Goal: Information Seeking & Learning: Learn about a topic

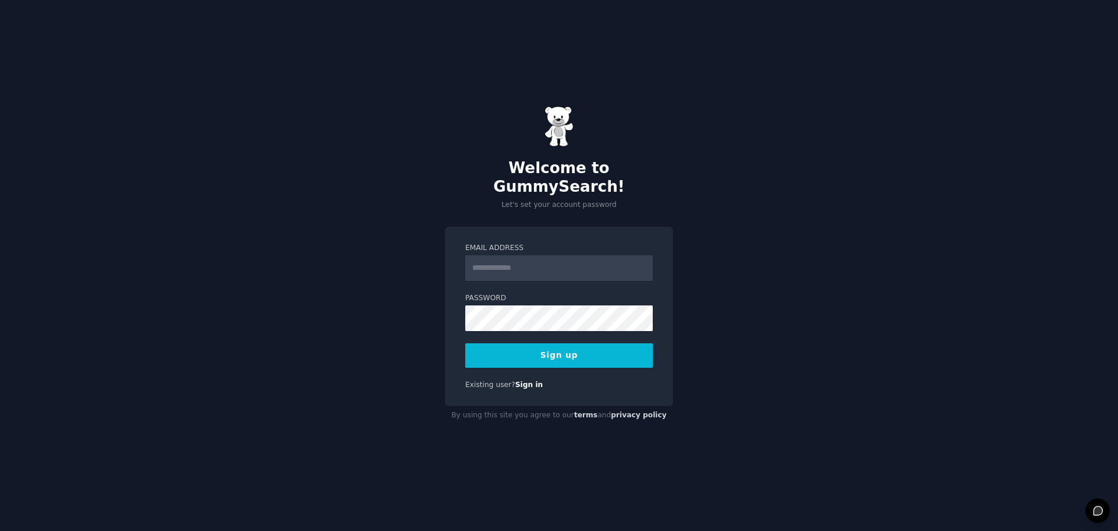
click at [584, 257] on input "Email Address" at bounding box center [559, 268] width 188 height 26
type input "**********"
click at [523, 345] on button "Sign up" at bounding box center [559, 355] width 188 height 24
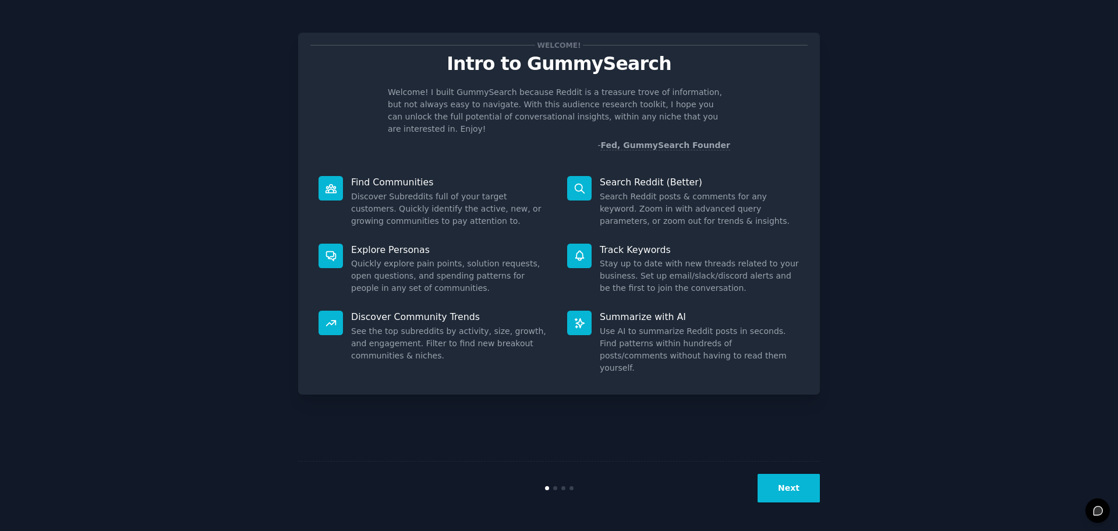
click at [803, 493] on button "Next" at bounding box center [789, 487] width 62 height 29
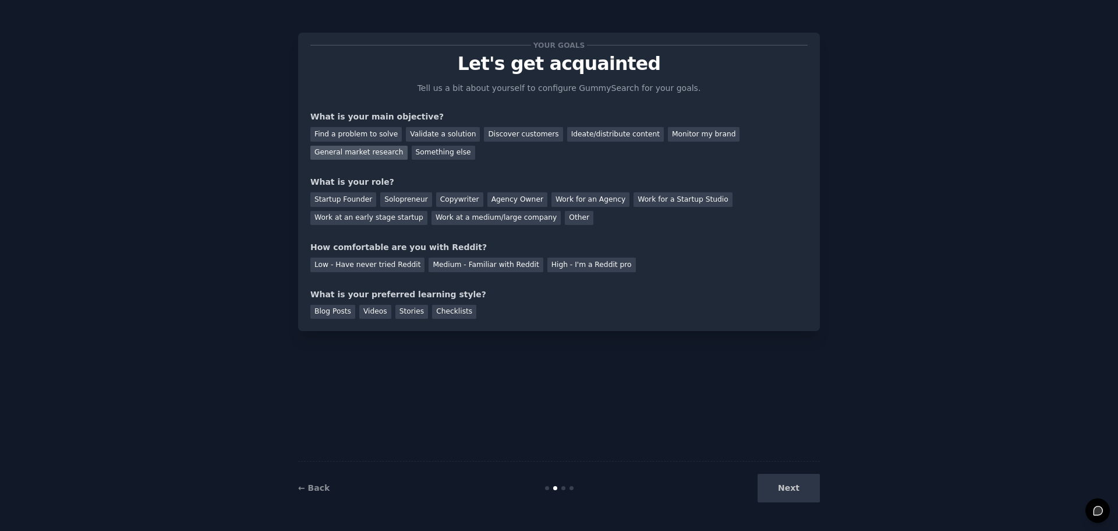
click at [408, 146] on div "General market research" at bounding box center [358, 153] width 97 height 15
click at [668, 140] on div "Monitor my brand" at bounding box center [704, 134] width 72 height 15
click at [408, 146] on div "General market research" at bounding box center [358, 153] width 97 height 15
click at [432, 221] on div "Work at a medium/large company" at bounding box center [496, 218] width 129 height 15
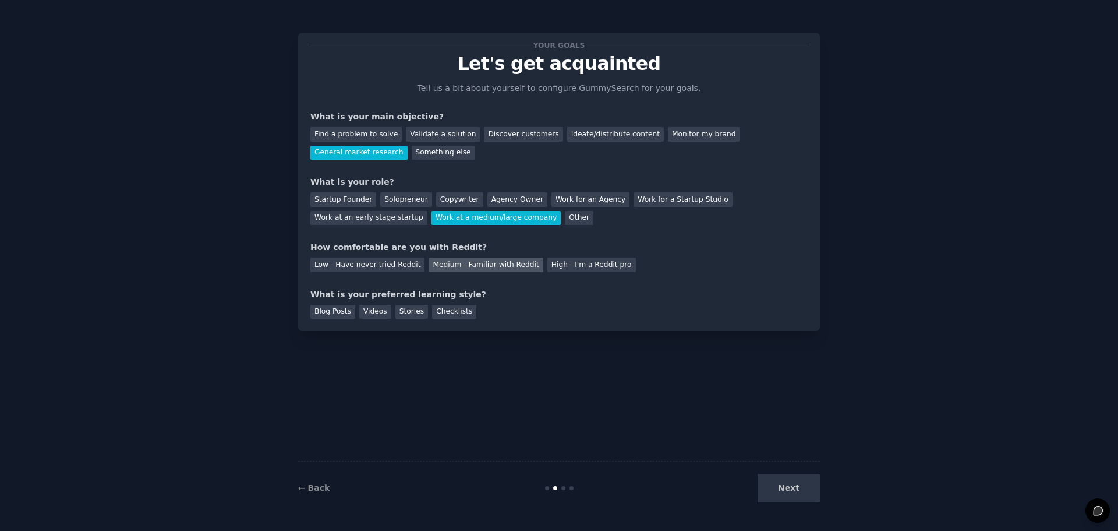
click at [493, 268] on div "Medium - Familiar with Reddit" at bounding box center [486, 264] width 114 height 15
click at [376, 317] on div "Videos" at bounding box center [375, 312] width 32 height 15
click at [781, 482] on button "Next" at bounding box center [789, 487] width 62 height 29
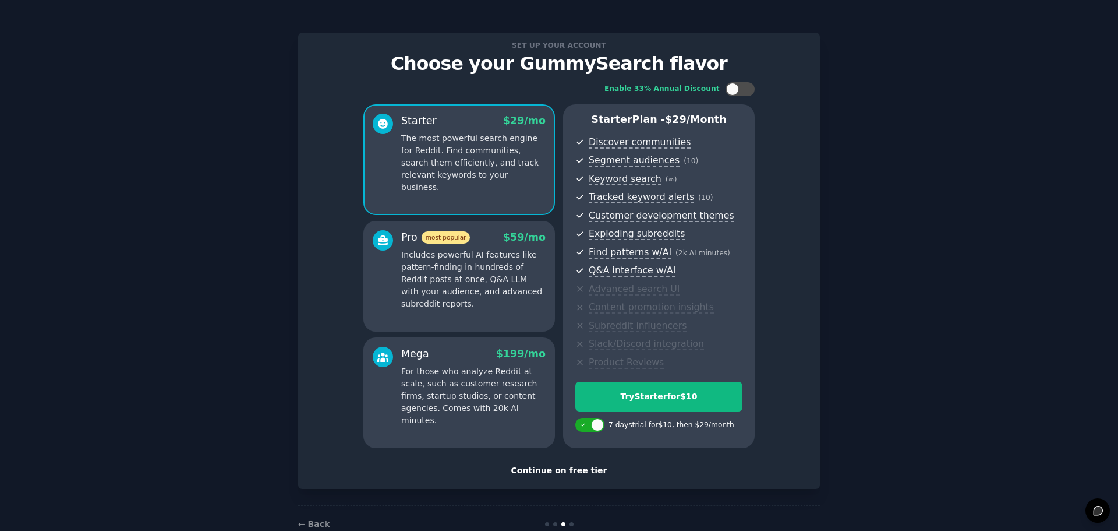
click at [578, 471] on div "Continue on free tier" at bounding box center [558, 470] width 497 height 12
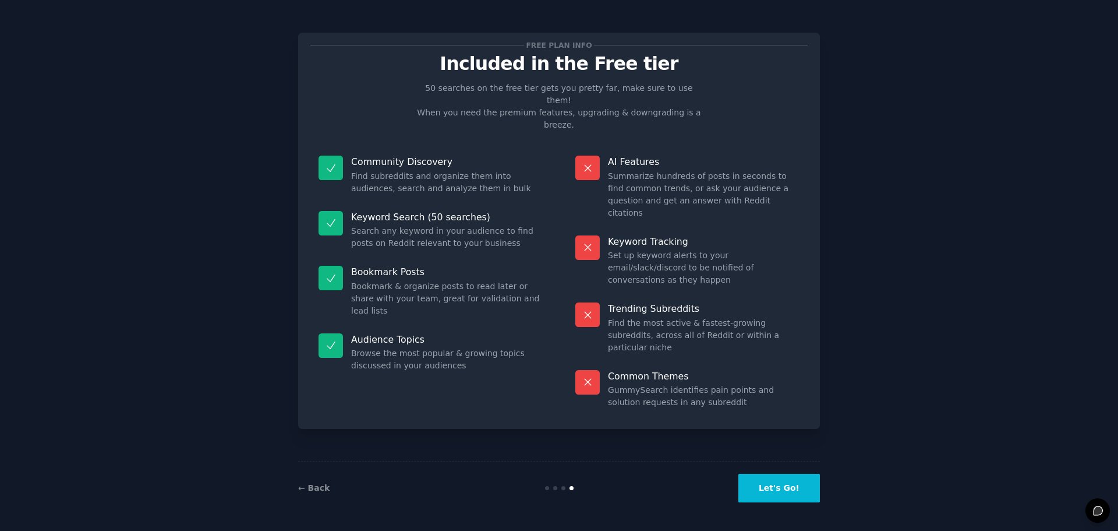
click at [770, 494] on button "Let's Go!" at bounding box center [779, 487] width 82 height 29
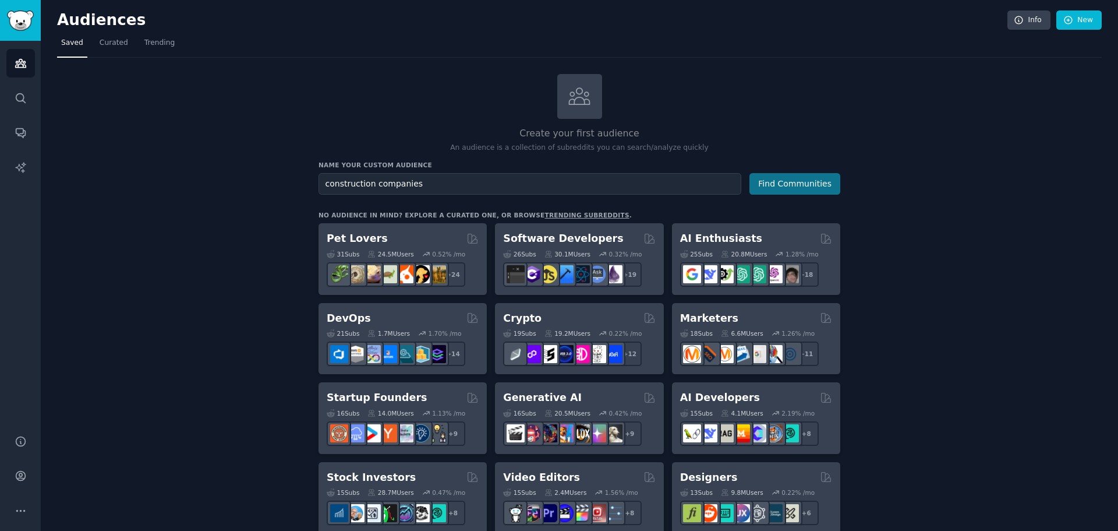
type input "construction companies"
click at [809, 182] on button "Find Communities" at bounding box center [795, 184] width 91 height 22
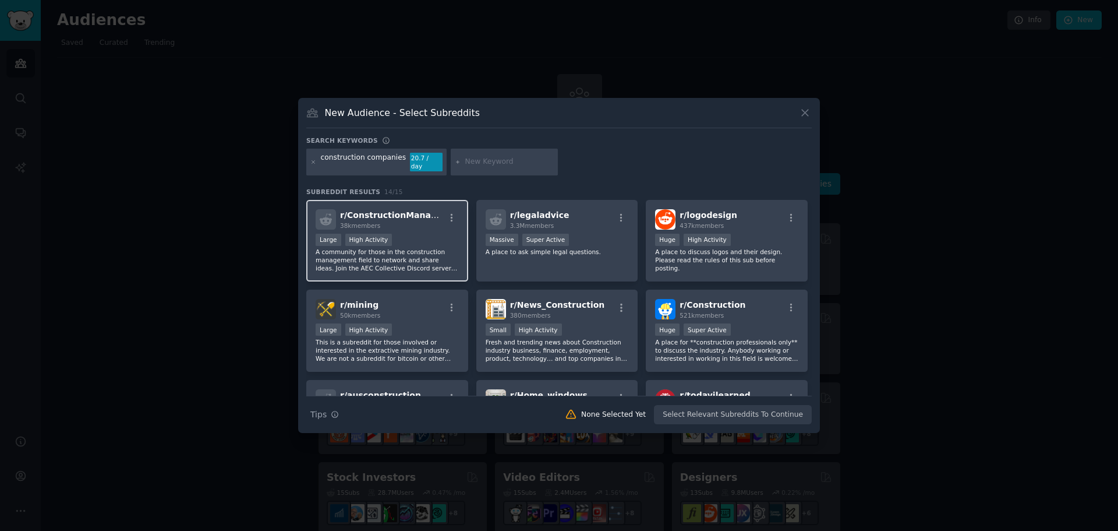
click at [366, 210] on span "r/ ConstructionManagers" at bounding box center [395, 214] width 111 height 9
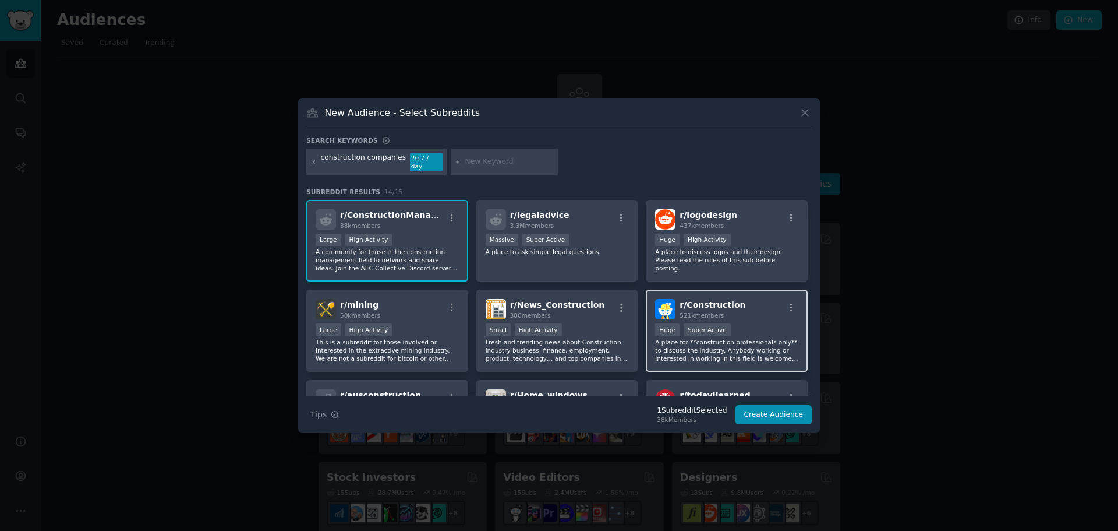
click at [755, 299] on div "r/ Construction 521k members" at bounding box center [726, 309] width 143 height 20
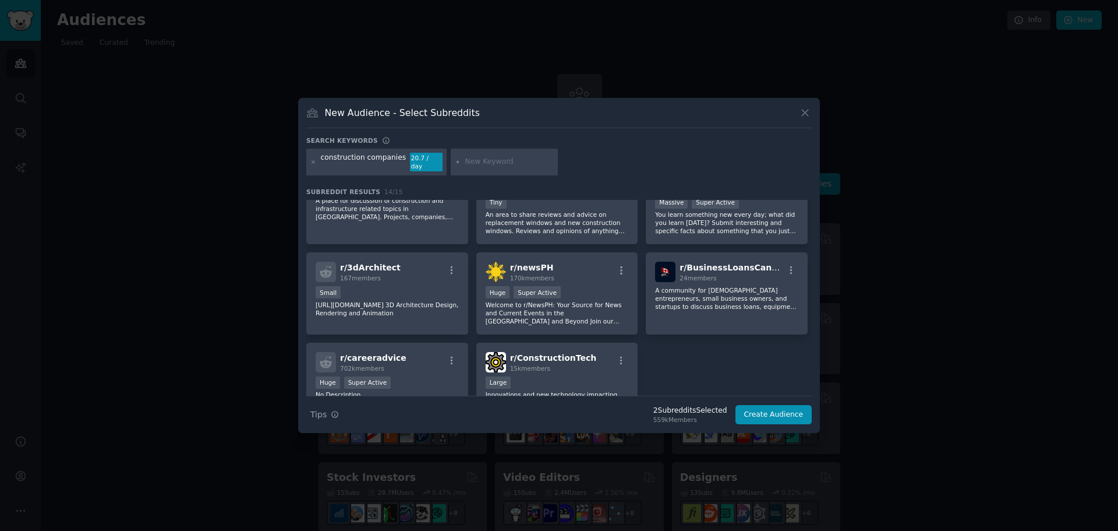
scroll to position [233, 0]
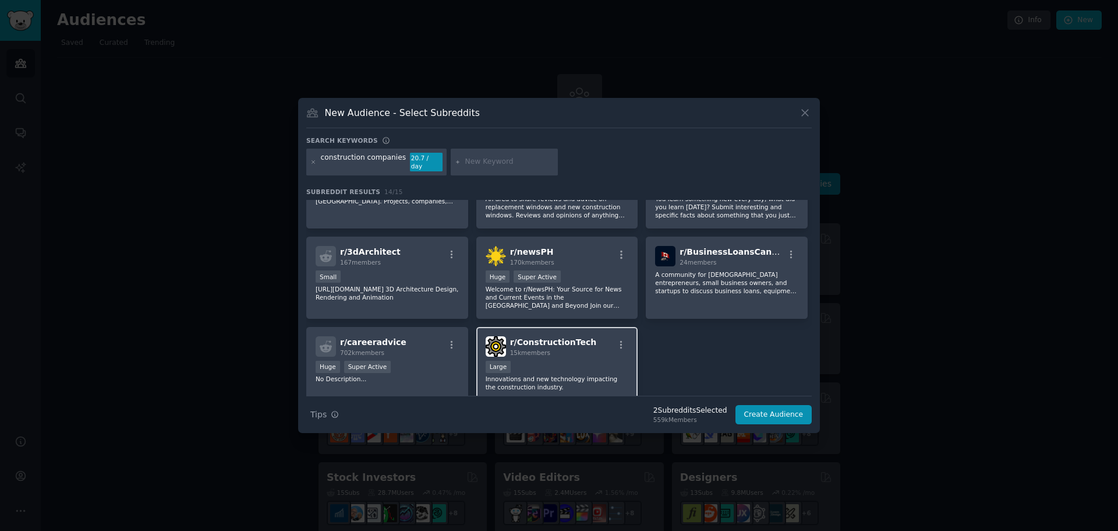
click at [553, 337] on span "r/ ConstructionTech" at bounding box center [553, 341] width 87 height 9
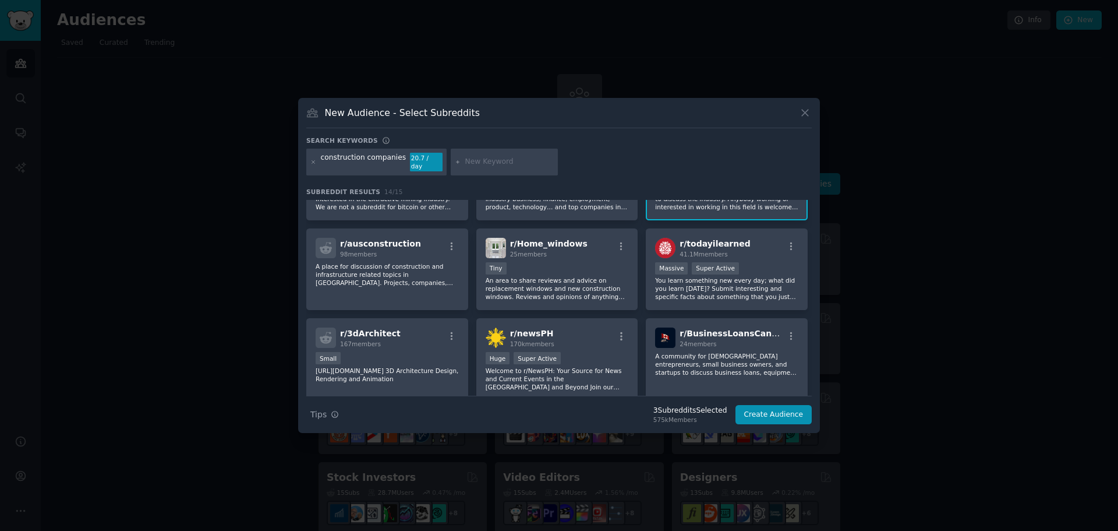
scroll to position [0, 0]
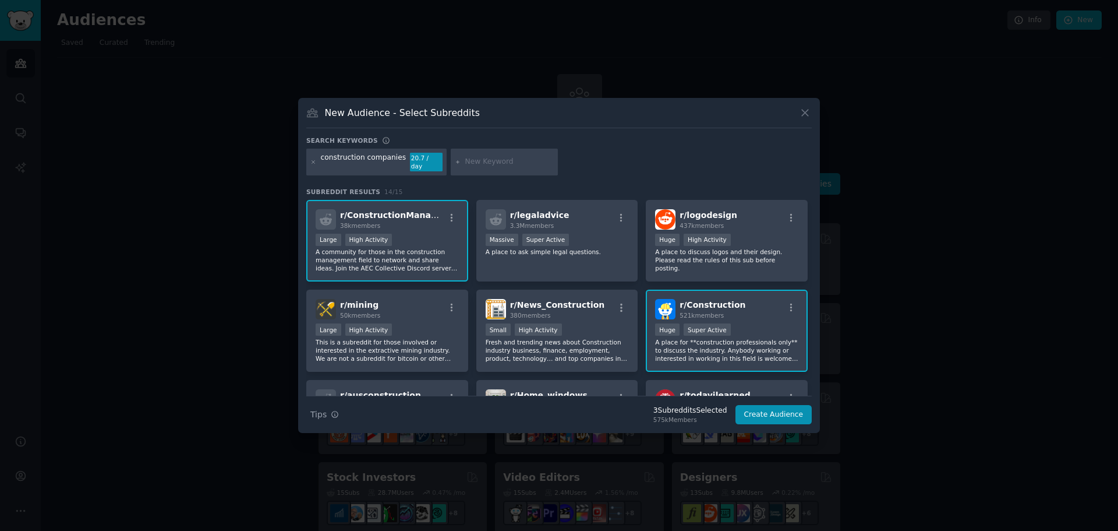
click at [487, 158] on input "text" at bounding box center [509, 162] width 89 height 10
type input "time tracking"
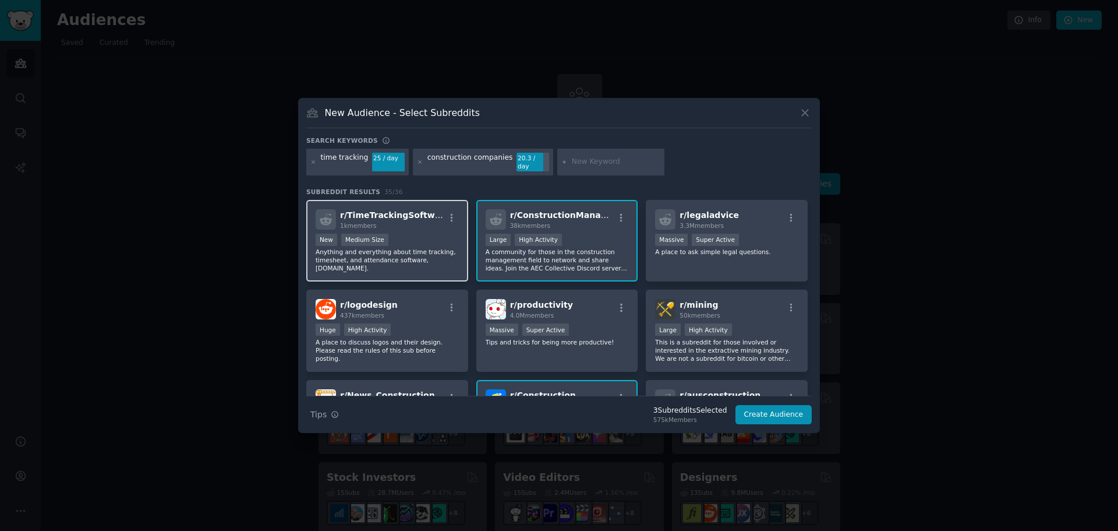
click at [374, 210] on span "r/ TimeTrackingSoftware" at bounding box center [395, 214] width 110 height 9
click at [331, 161] on div "time tracking" at bounding box center [345, 162] width 48 height 19
click at [315, 160] on icon at bounding box center [313, 162] width 6 height 6
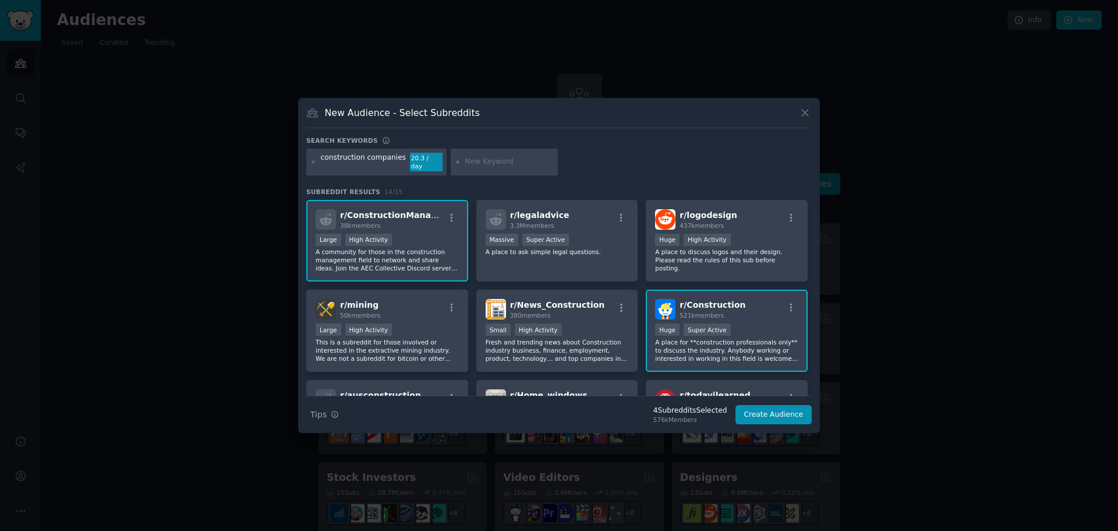
click at [494, 157] on input "text" at bounding box center [509, 162] width 89 height 10
type input "construction time tracking"
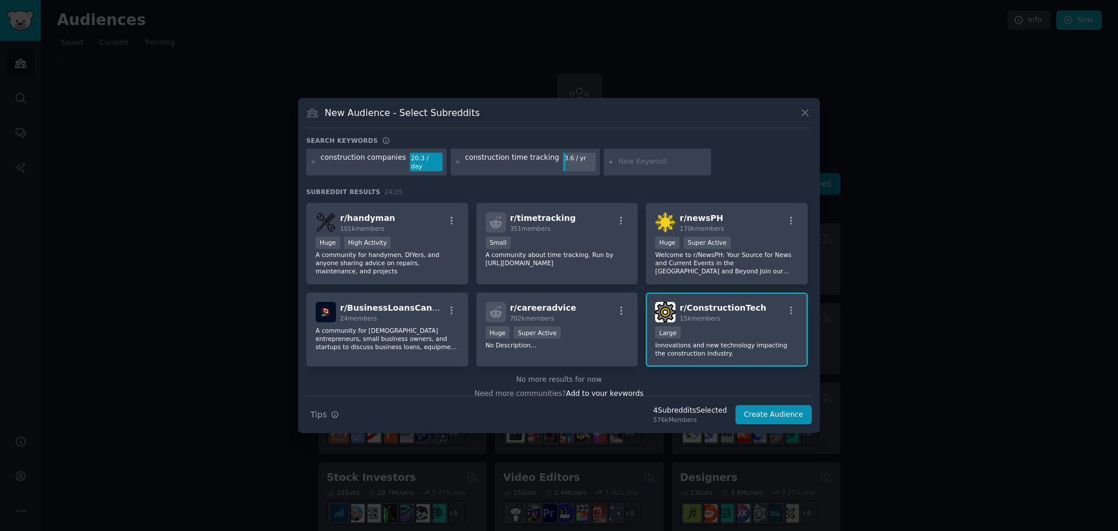
scroll to position [540, 0]
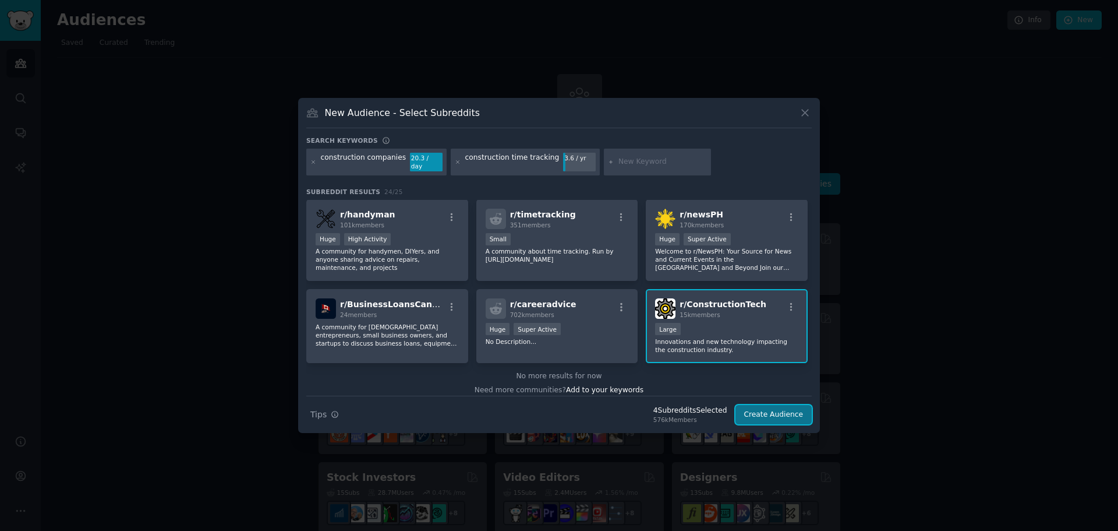
click at [751, 407] on button "Create Audience" at bounding box center [774, 415] width 77 height 20
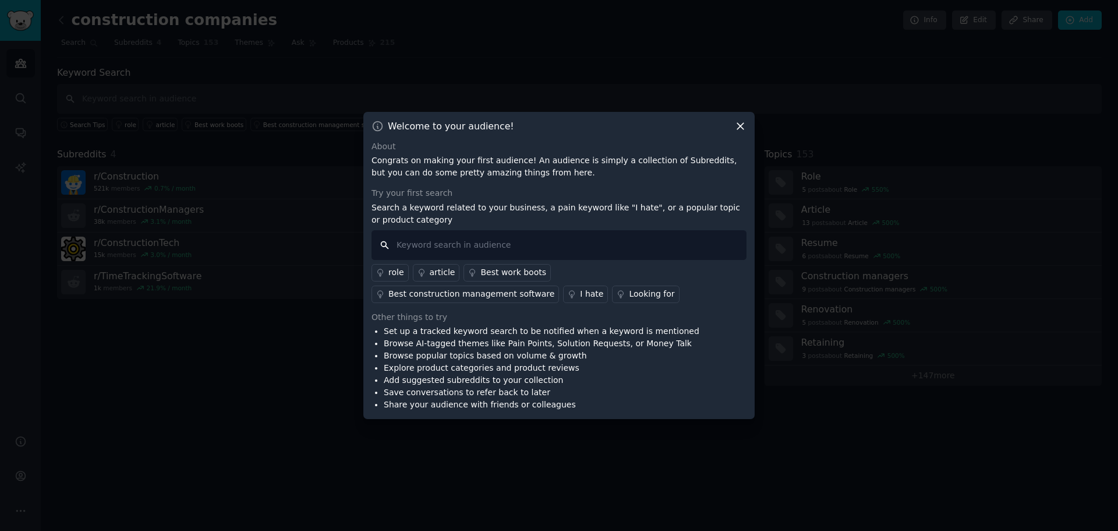
click at [641, 239] on input "text" at bounding box center [559, 245] width 375 height 30
type input "i hate"
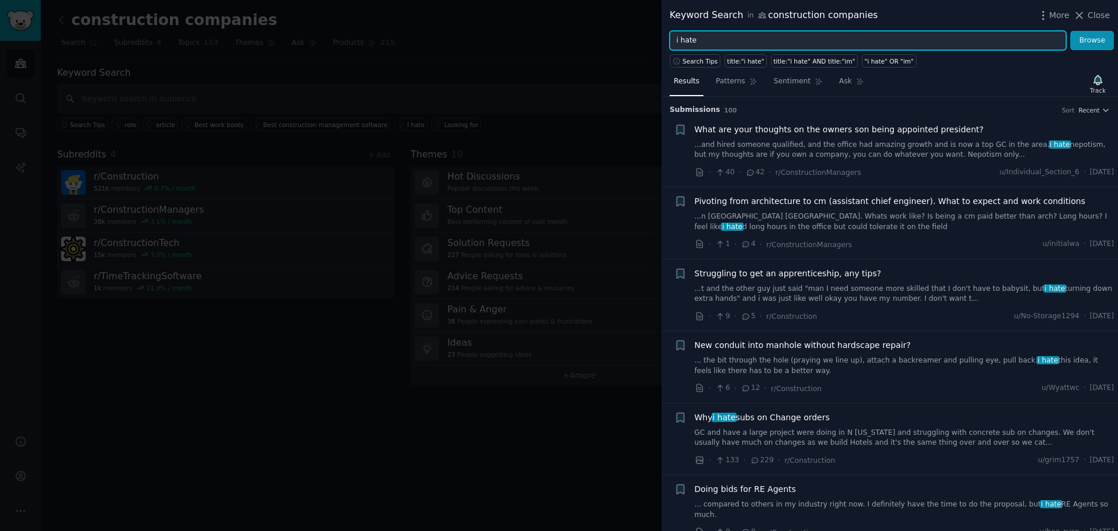
click at [808, 38] on input "i hate" at bounding box center [868, 41] width 397 height 20
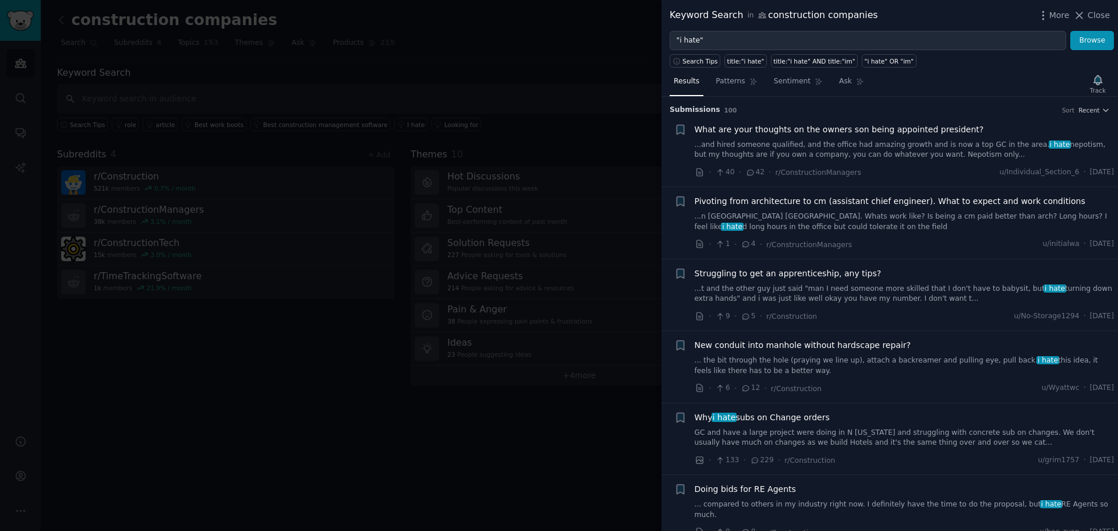
drag, startPoint x: 819, startPoint y: 61, endPoint x: 762, endPoint y: 44, distance: 59.7
click at [819, 61] on div "title:"i hate" AND title:"im"" at bounding box center [814, 61] width 82 height 8
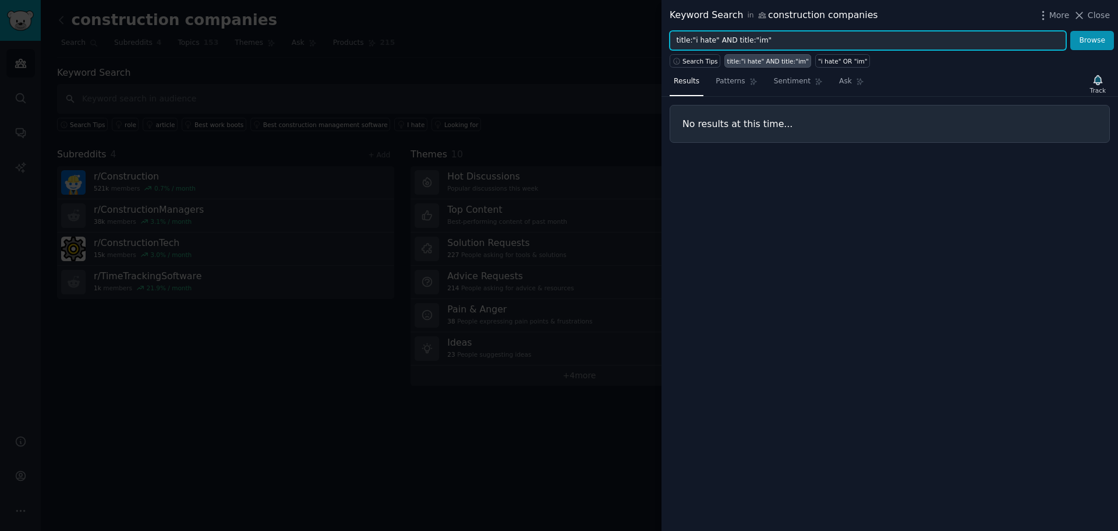
click at [756, 40] on input "title:"i hate" AND title:"im"" at bounding box center [868, 41] width 397 height 20
click at [1070, 31] on button "Browse" at bounding box center [1092, 41] width 44 height 20
type input "title:"i hate" AND title: "time""
click at [1070, 31] on button "Browse" at bounding box center [1092, 41] width 44 height 20
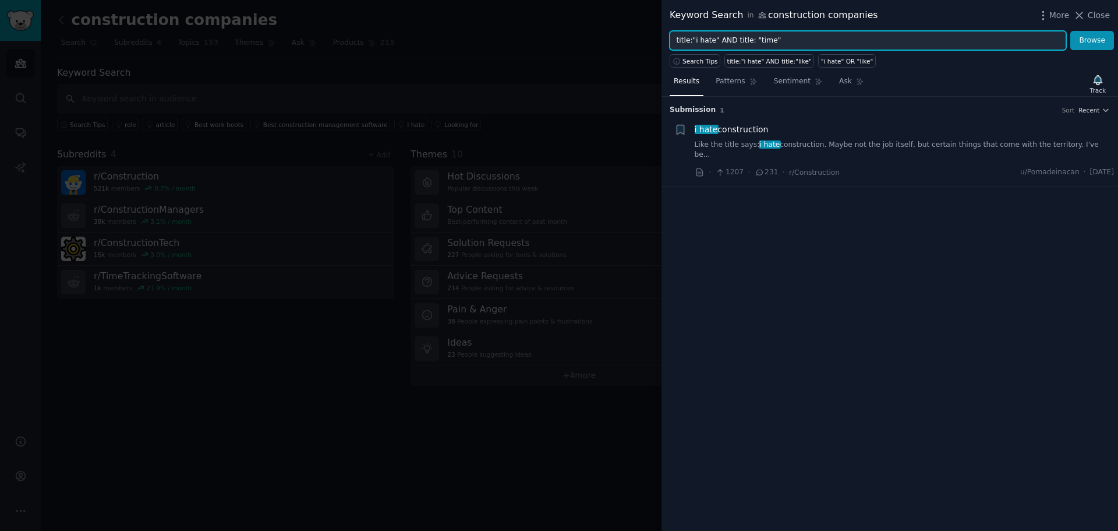
click at [828, 38] on input "title:"i hate" AND title: "time"" at bounding box center [868, 41] width 397 height 20
type input "time tracking"
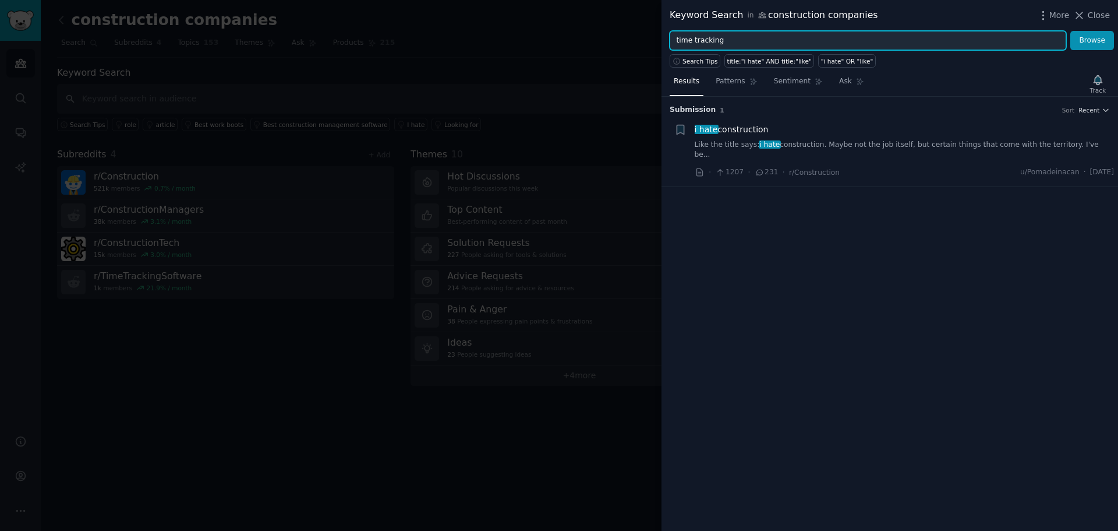
click at [1070, 31] on button "Browse" at bounding box center [1092, 41] width 44 height 20
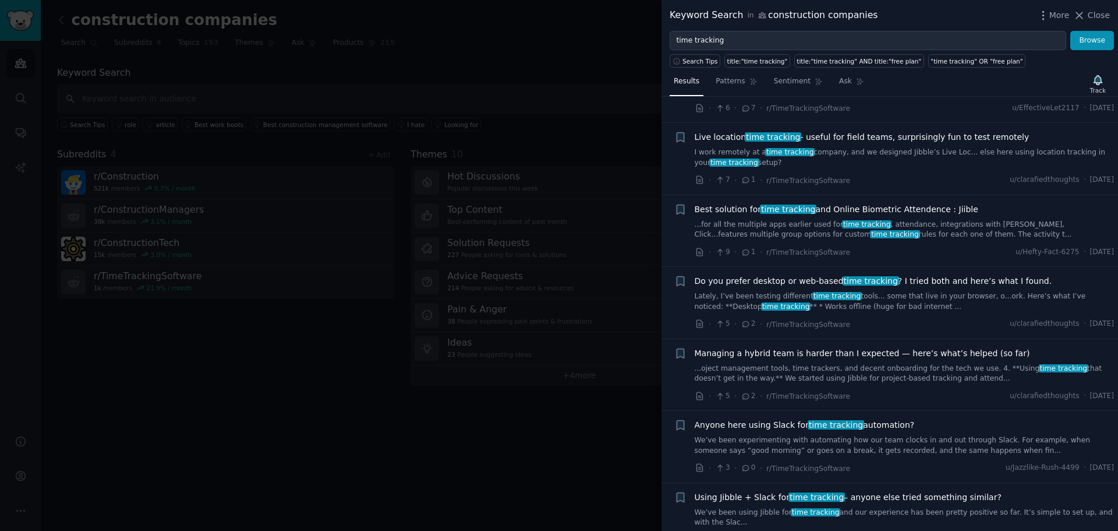
scroll to position [1572, 0]
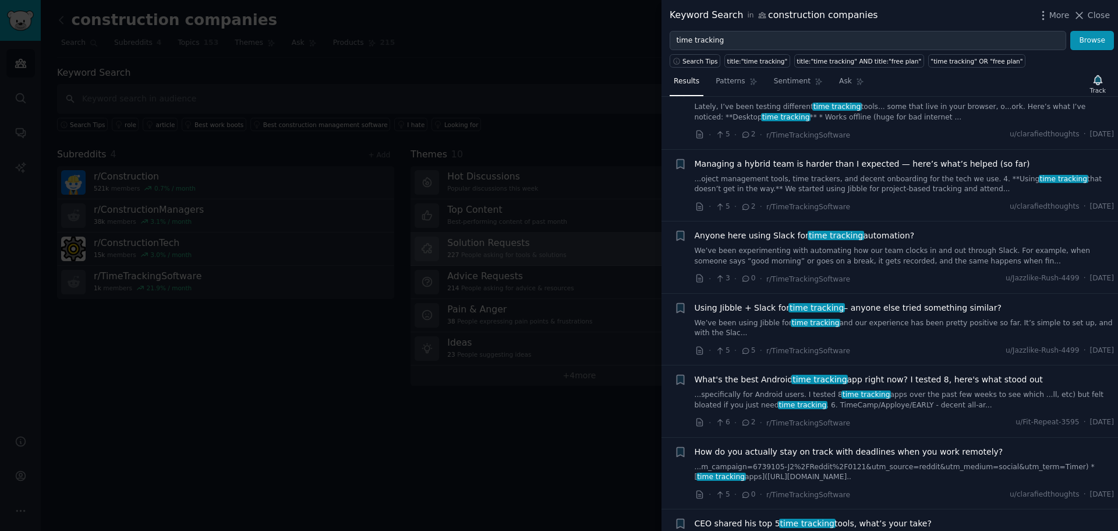
drag, startPoint x: 1094, startPoint y: 16, endPoint x: 584, endPoint y: 262, distance: 566.3
click at [1094, 16] on span "Close" at bounding box center [1099, 15] width 22 height 12
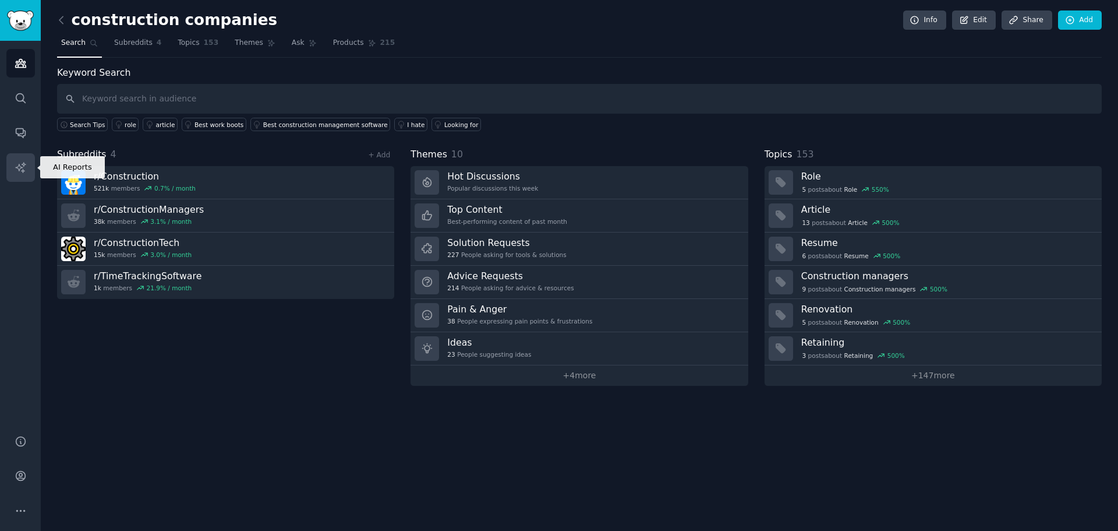
click at [20, 163] on icon "Sidebar" at bounding box center [21, 167] width 12 height 12
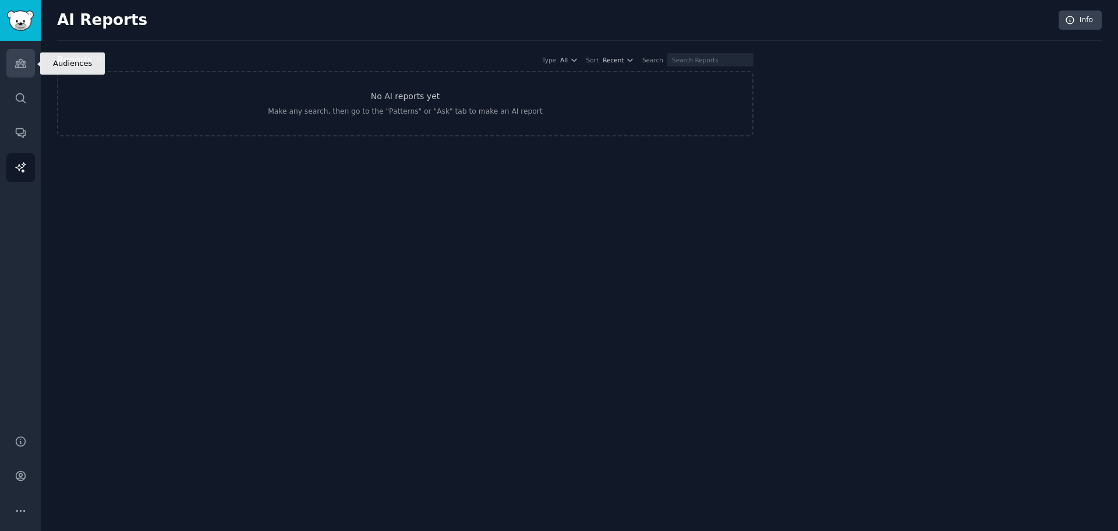
click at [19, 61] on icon "Sidebar" at bounding box center [20, 63] width 10 height 8
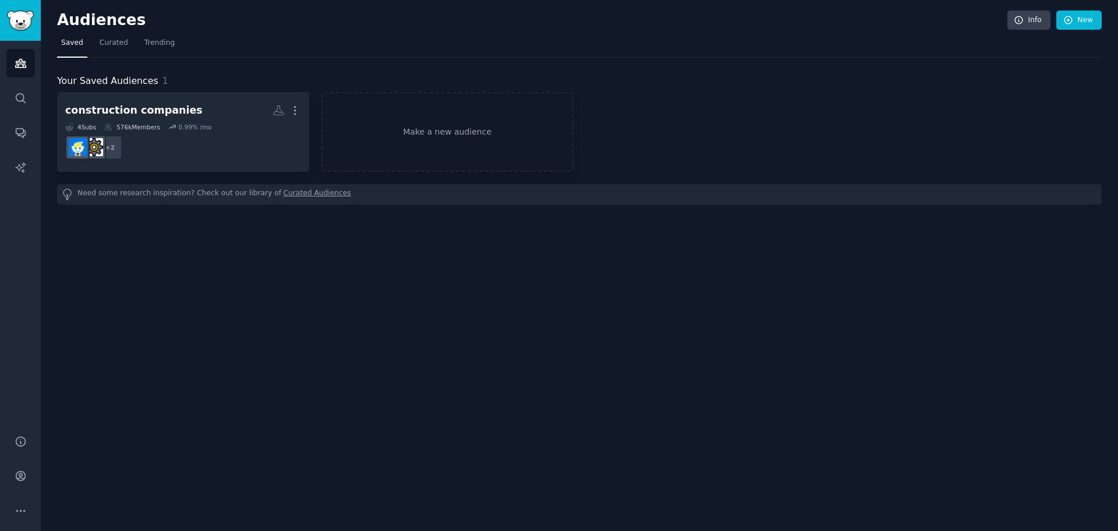
click at [284, 196] on link "Curated Audiences" at bounding box center [318, 194] width 68 height 12
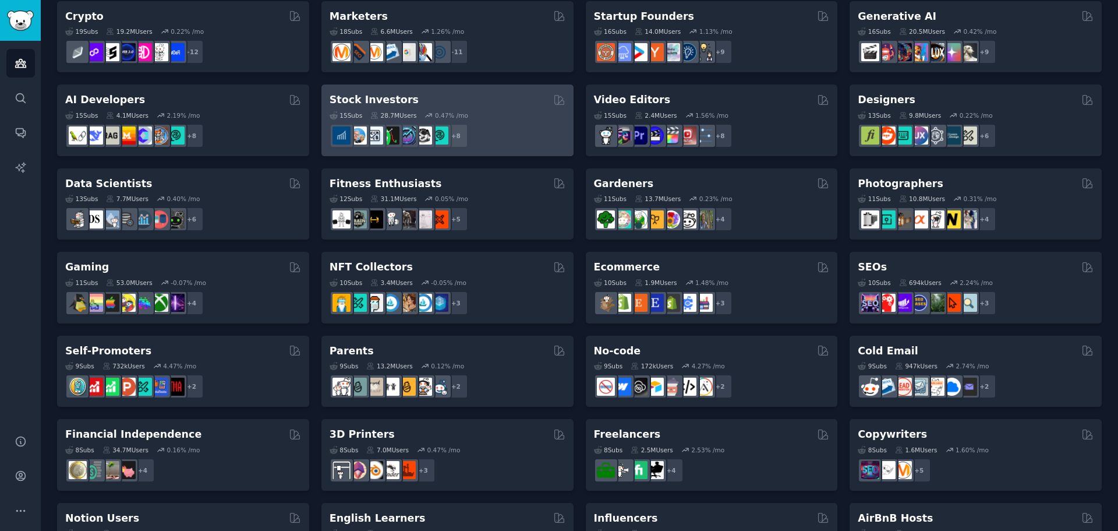
scroll to position [233, 0]
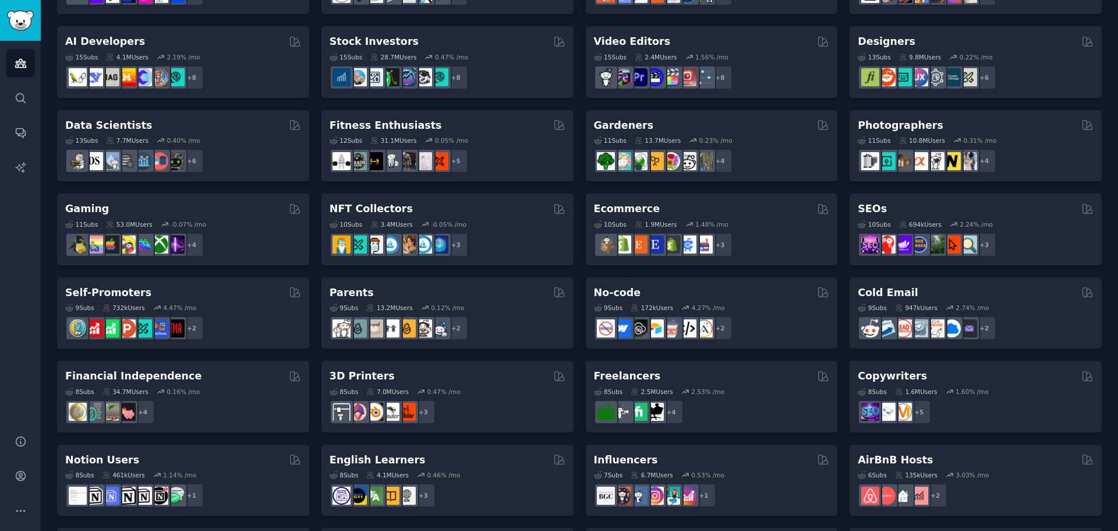
click at [913, 289] on div "Cold Email" at bounding box center [976, 292] width 236 height 15
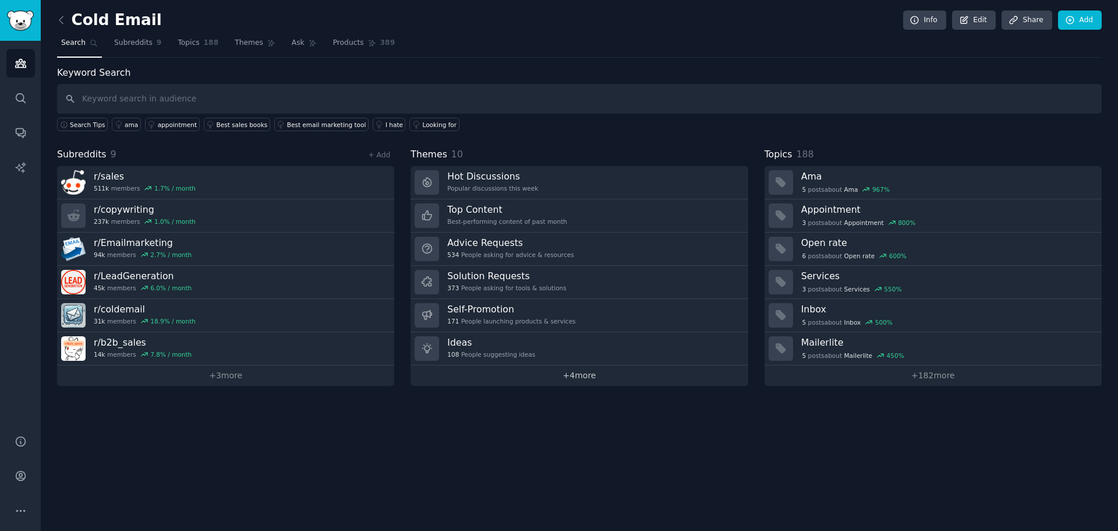
click at [603, 379] on link "+ 4 more" at bounding box center [579, 375] width 337 height 20
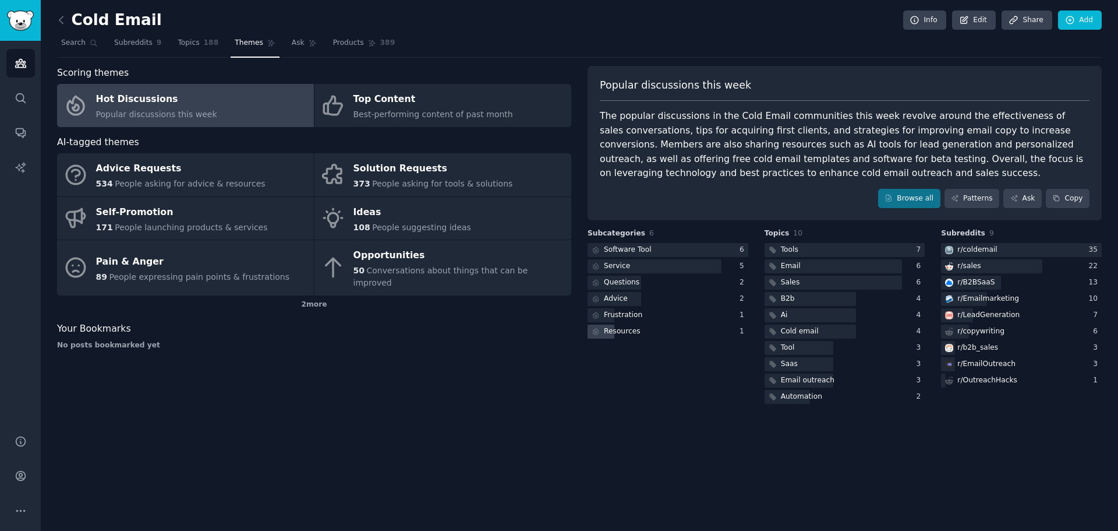
click at [624, 331] on div "Resources" at bounding box center [622, 331] width 37 height 10
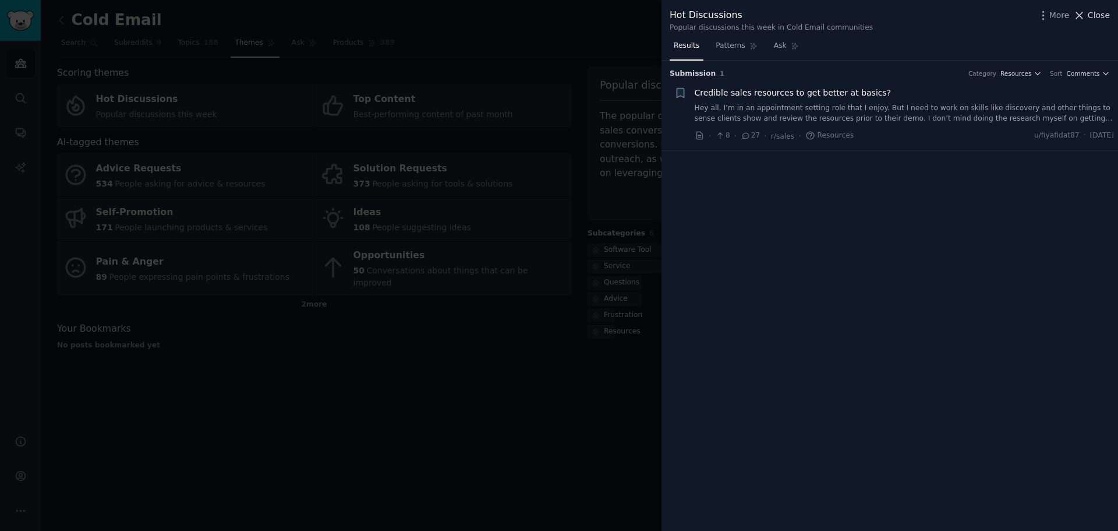
click at [1086, 13] on icon at bounding box center [1079, 15] width 12 height 12
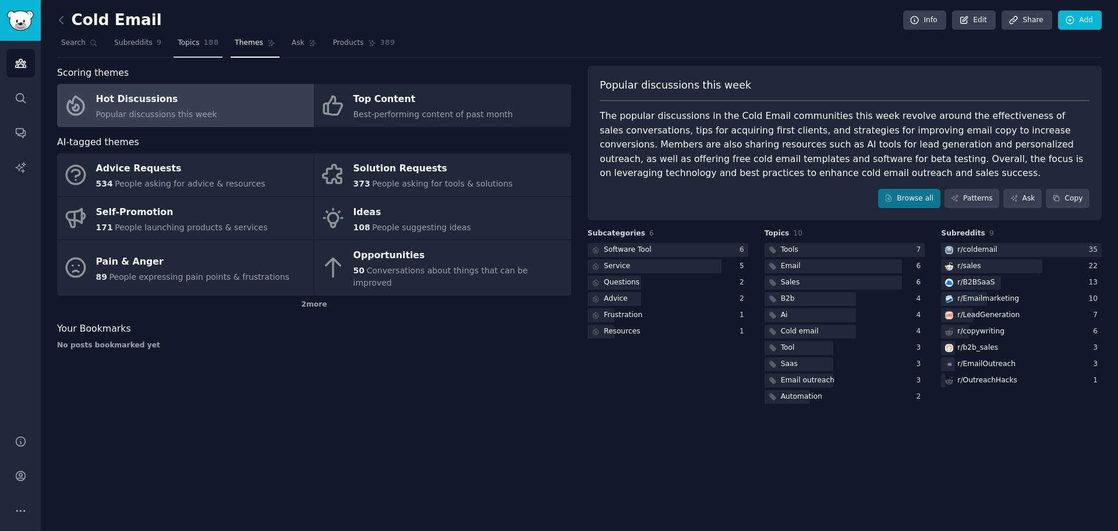
click at [178, 45] on span "Topics" at bounding box center [189, 43] width 22 height 10
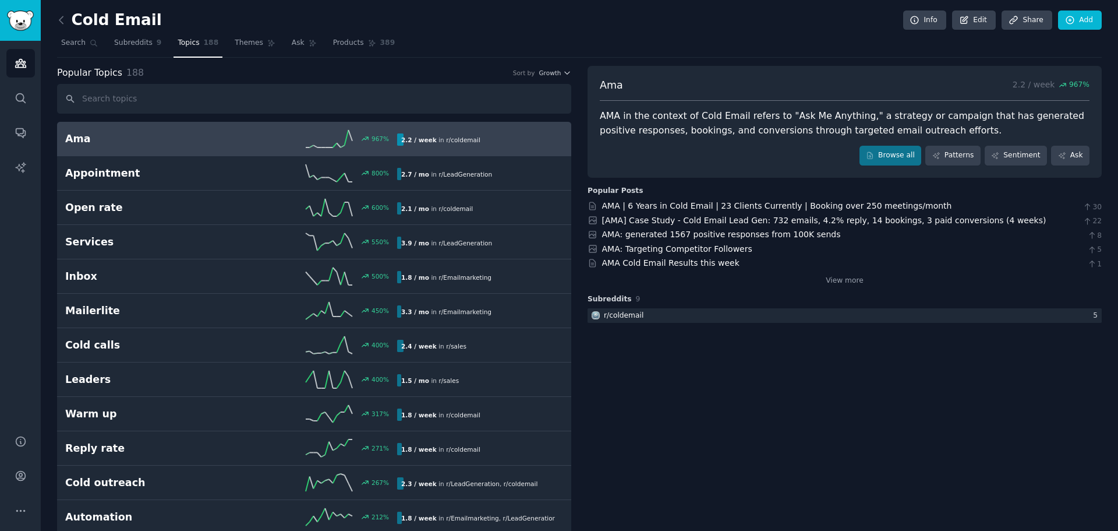
click at [77, 140] on h2 "Ama" at bounding box center [148, 139] width 166 height 15
